Goal: Navigation & Orientation: Find specific page/section

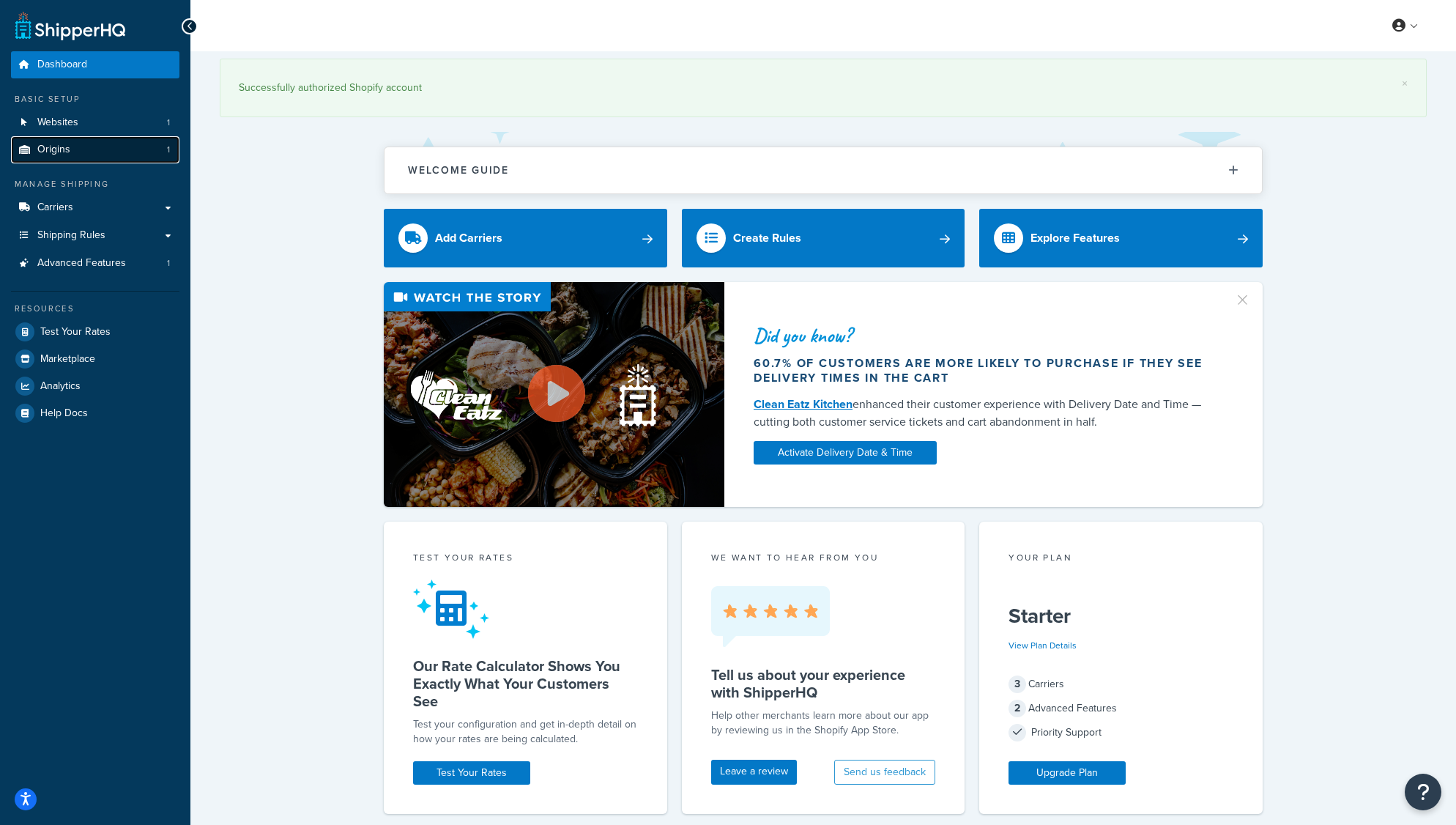
click at [64, 149] on span "Origins" at bounding box center [54, 149] width 33 height 13
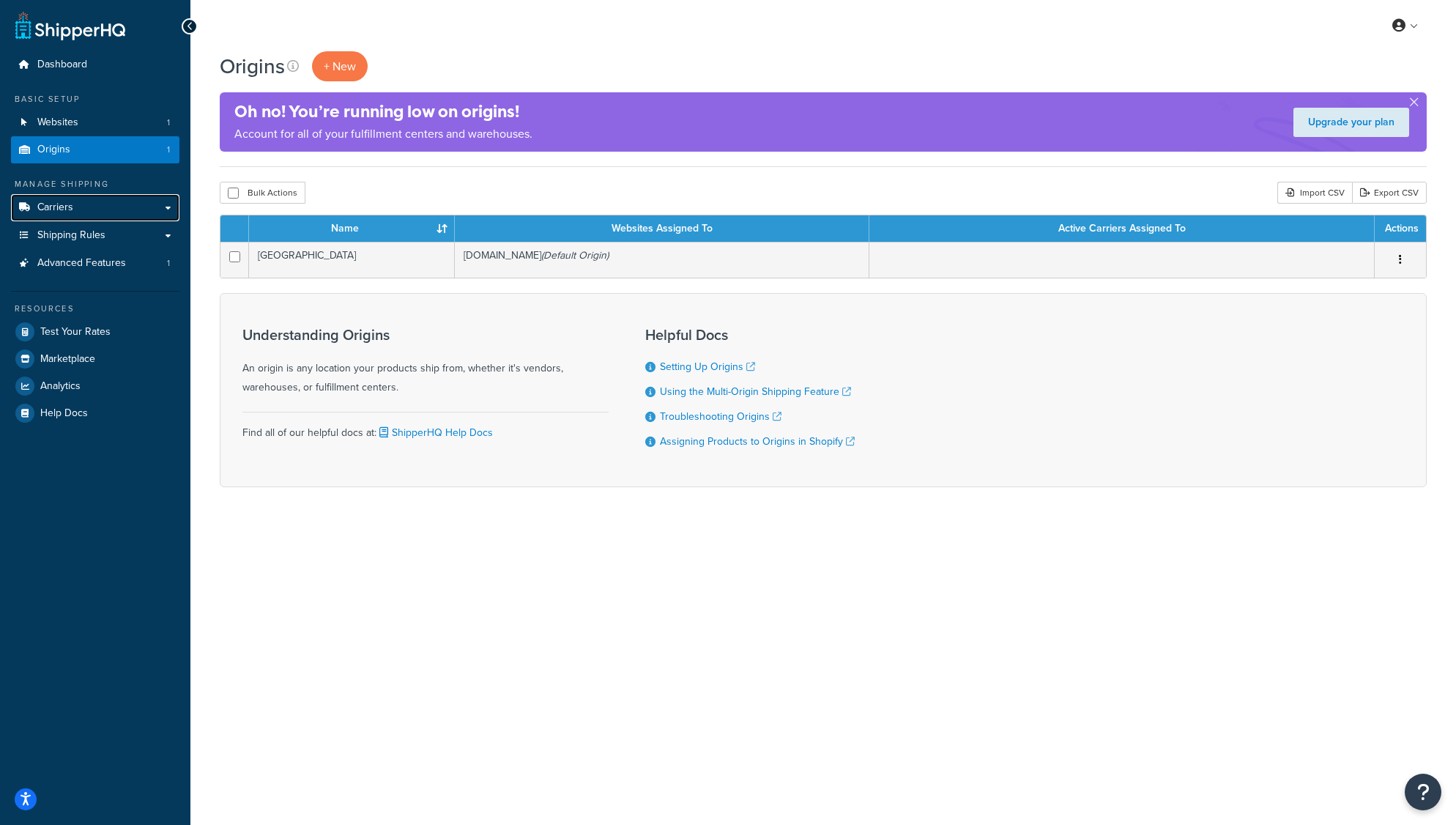
click at [62, 209] on span "Carriers" at bounding box center [55, 208] width 36 height 13
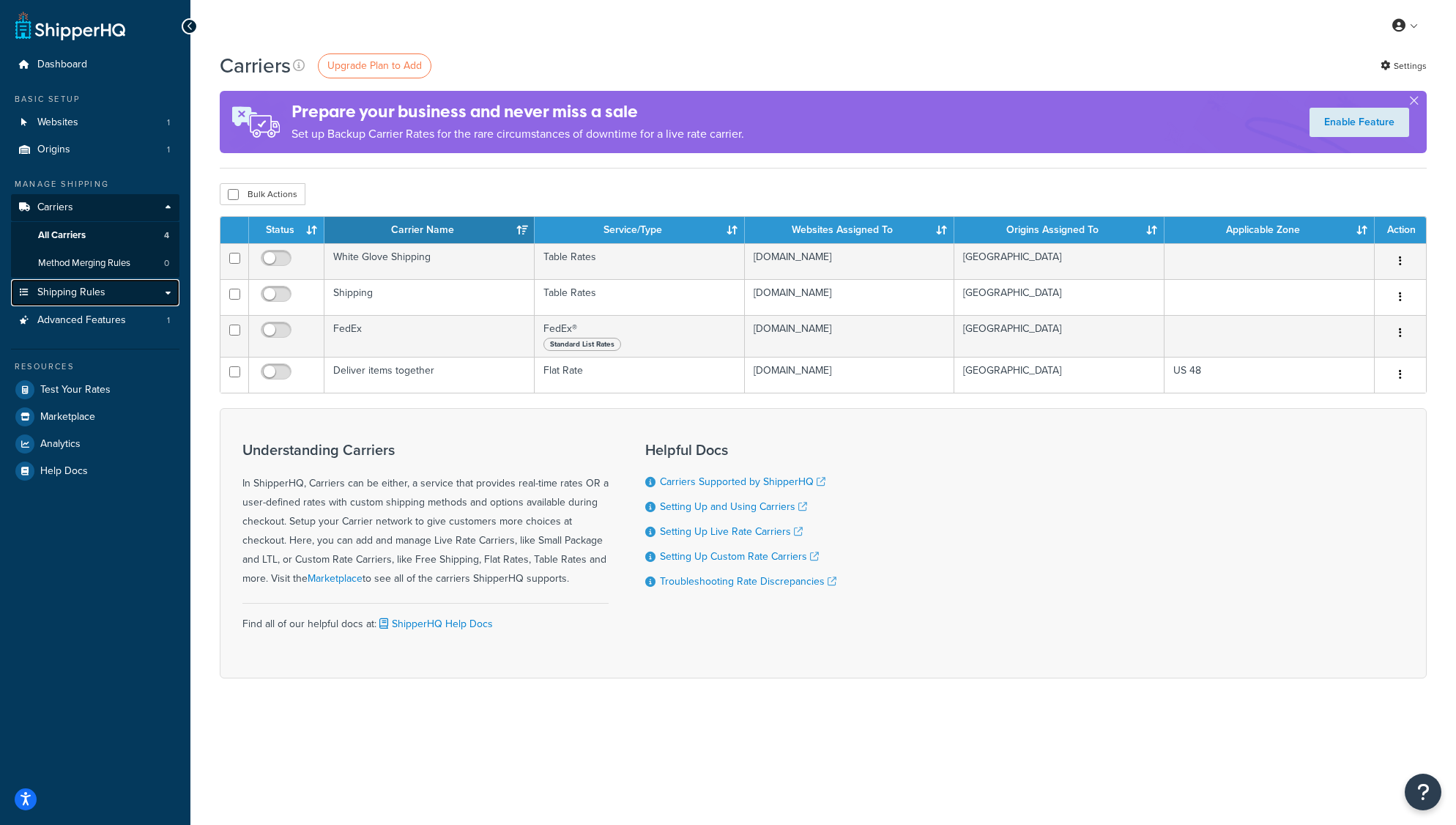
click at [67, 295] on span "Shipping Rules" at bounding box center [72, 292] width 68 height 13
